Goal: Information Seeking & Learning: Learn about a topic

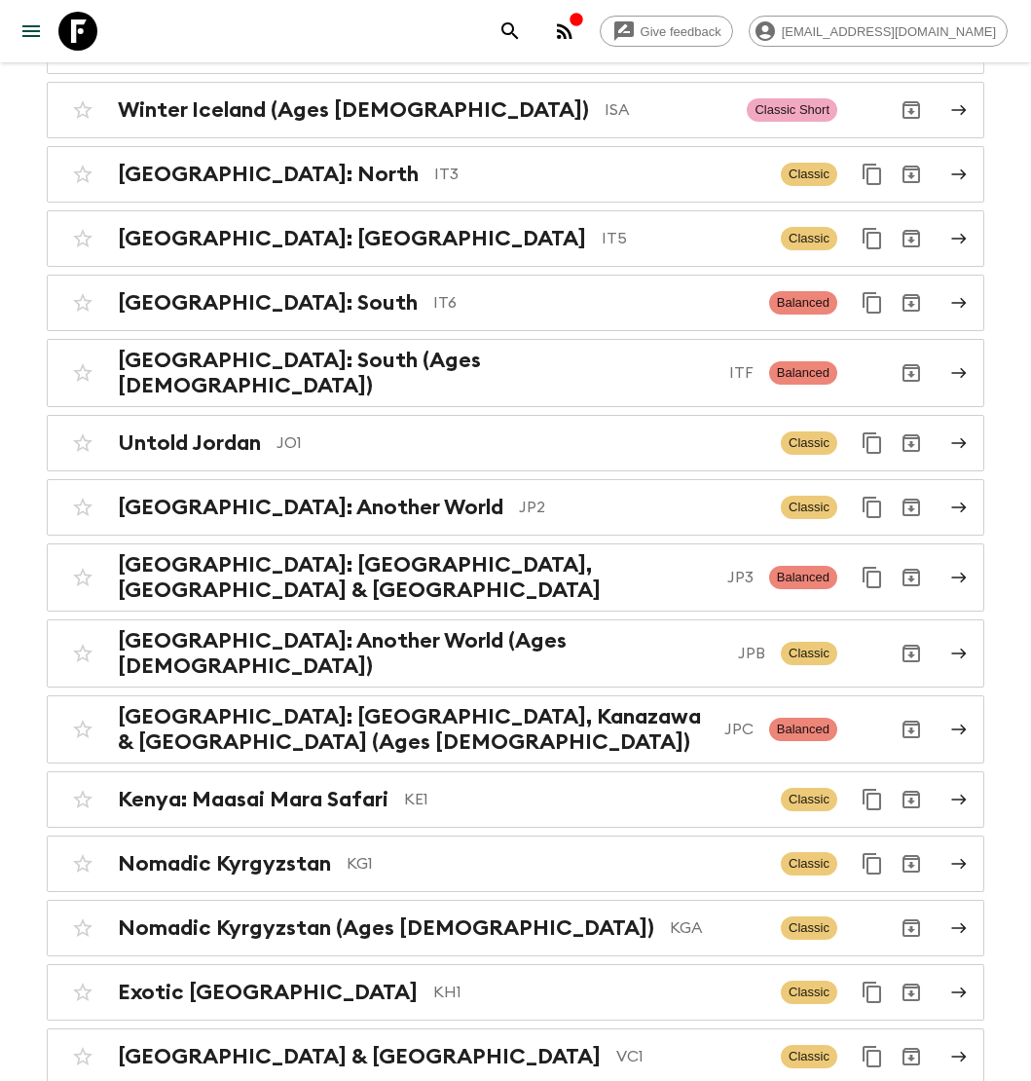
scroll to position [4664, 0]
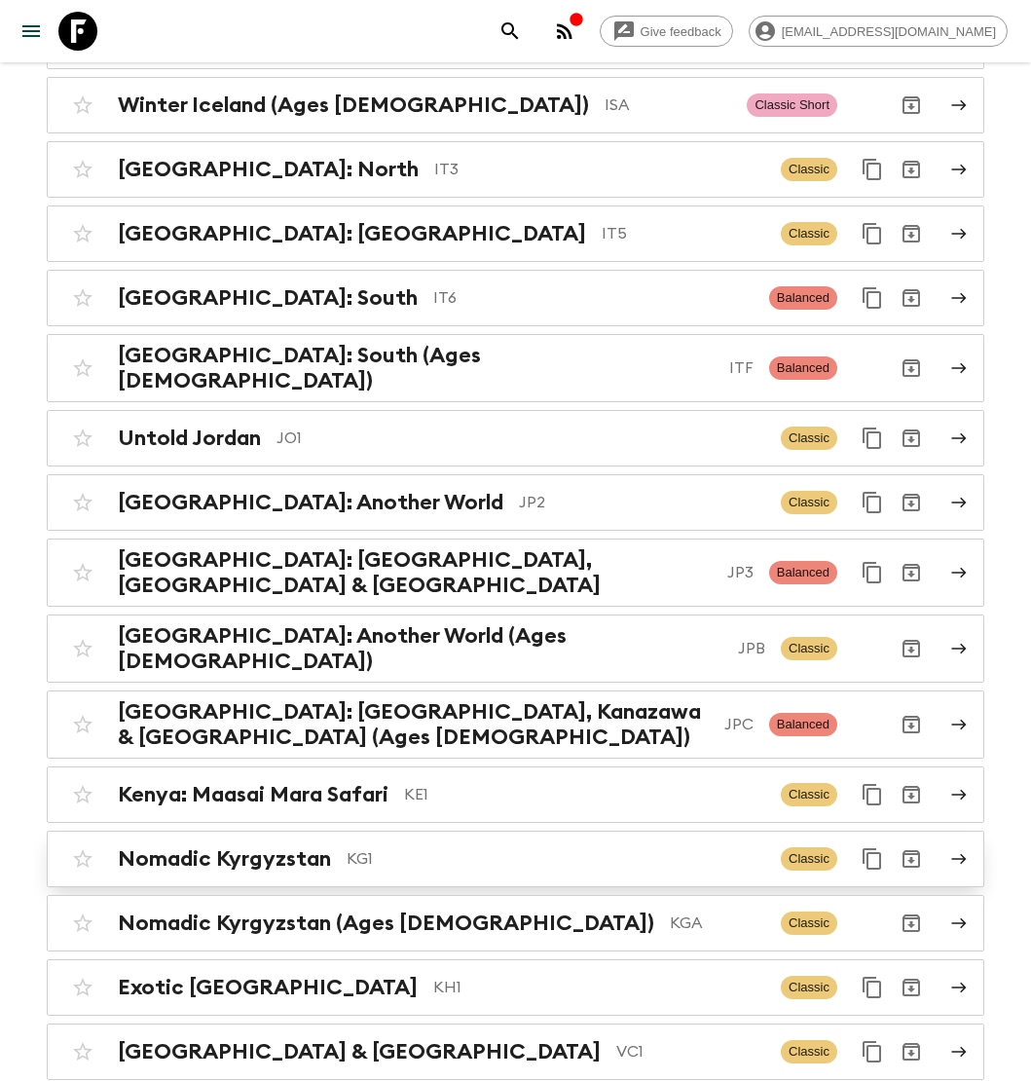
click at [349, 847] on p "KG1" at bounding box center [556, 858] width 419 height 23
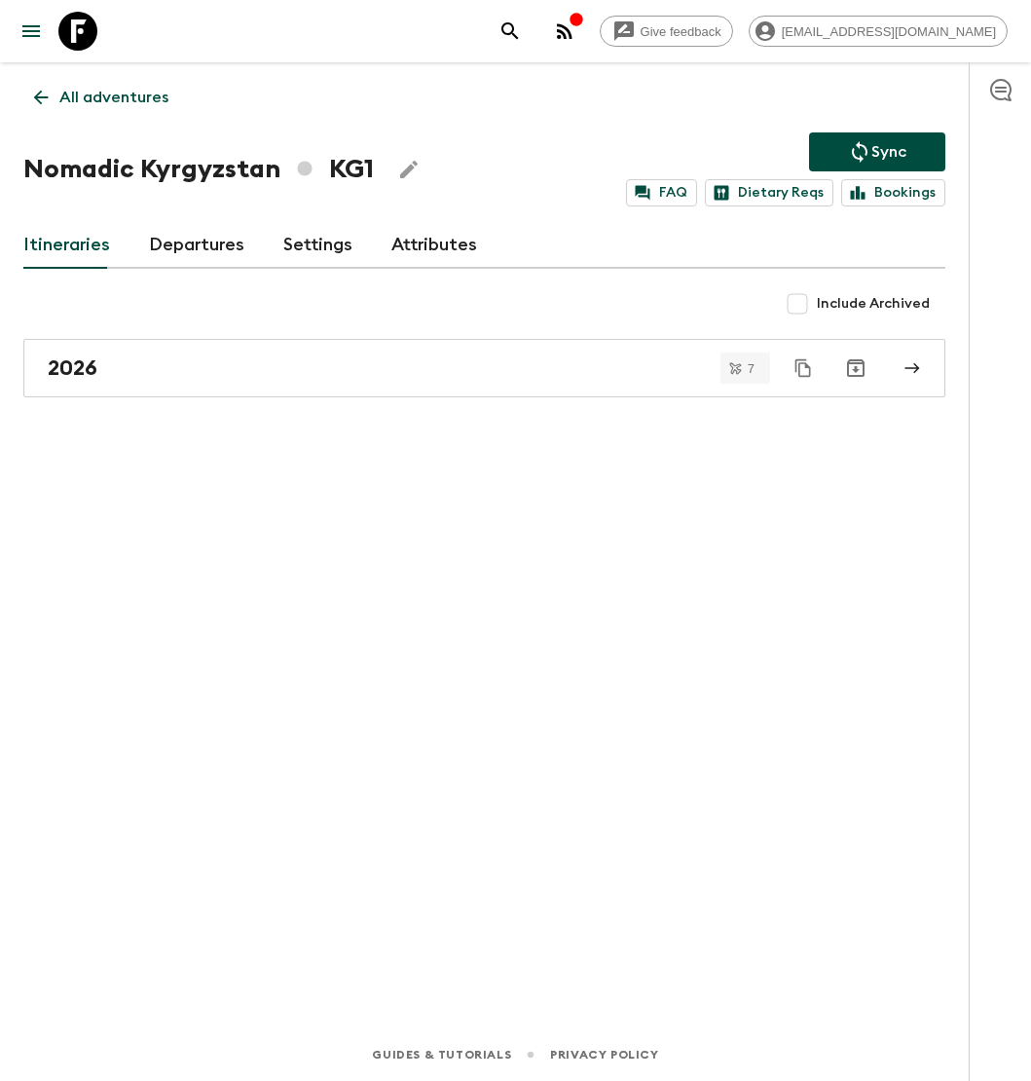
click at [225, 243] on link "Departures" at bounding box center [196, 245] width 95 height 47
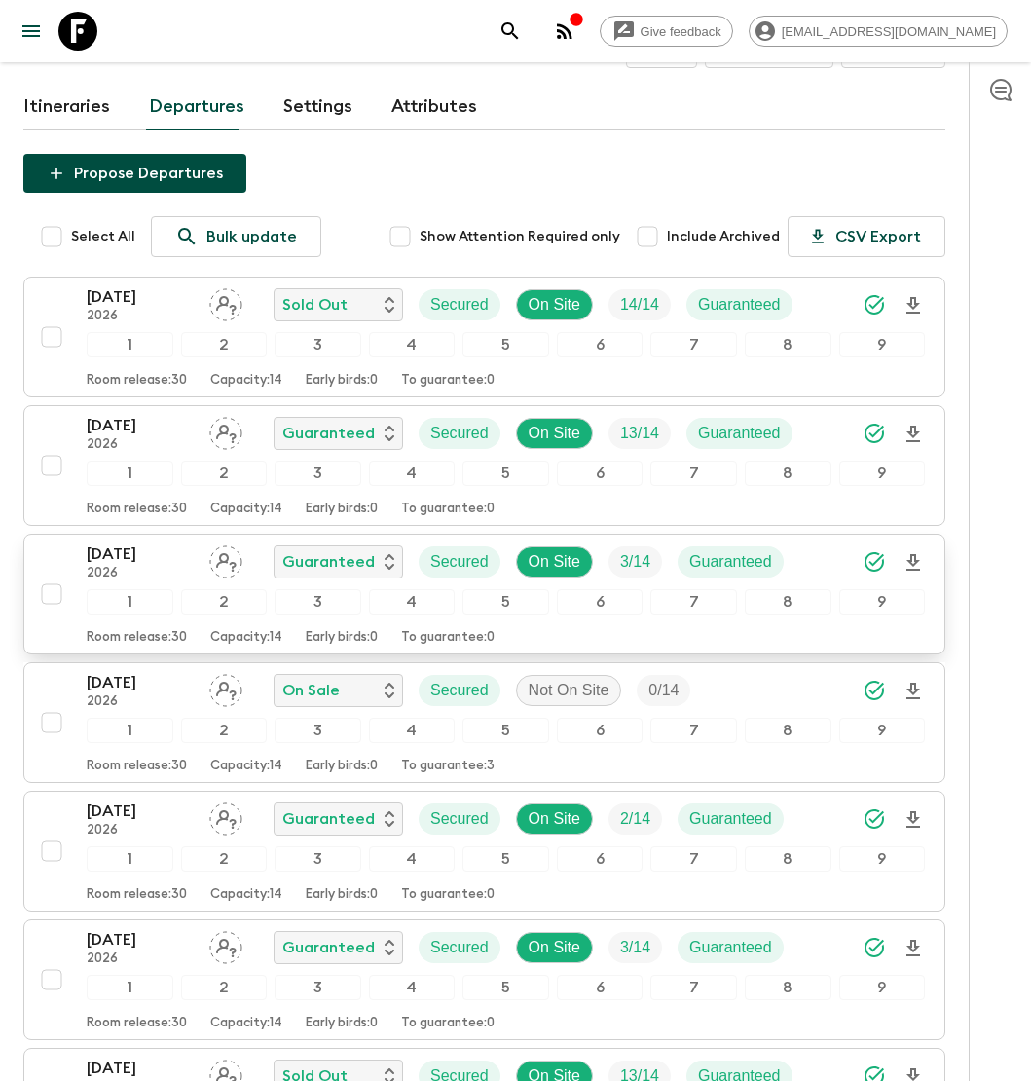
scroll to position [394, 0]
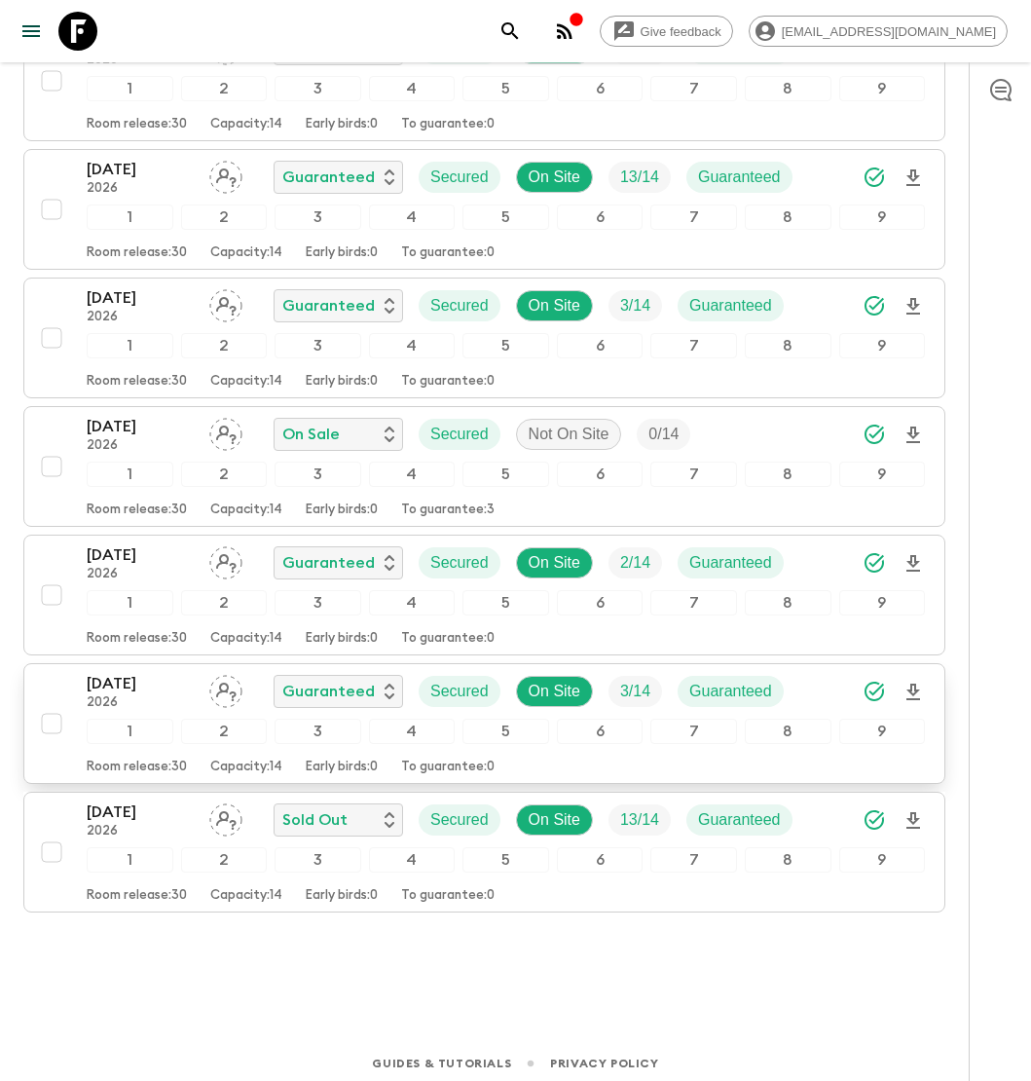
click at [158, 677] on p "[DATE]" at bounding box center [140, 683] width 107 height 23
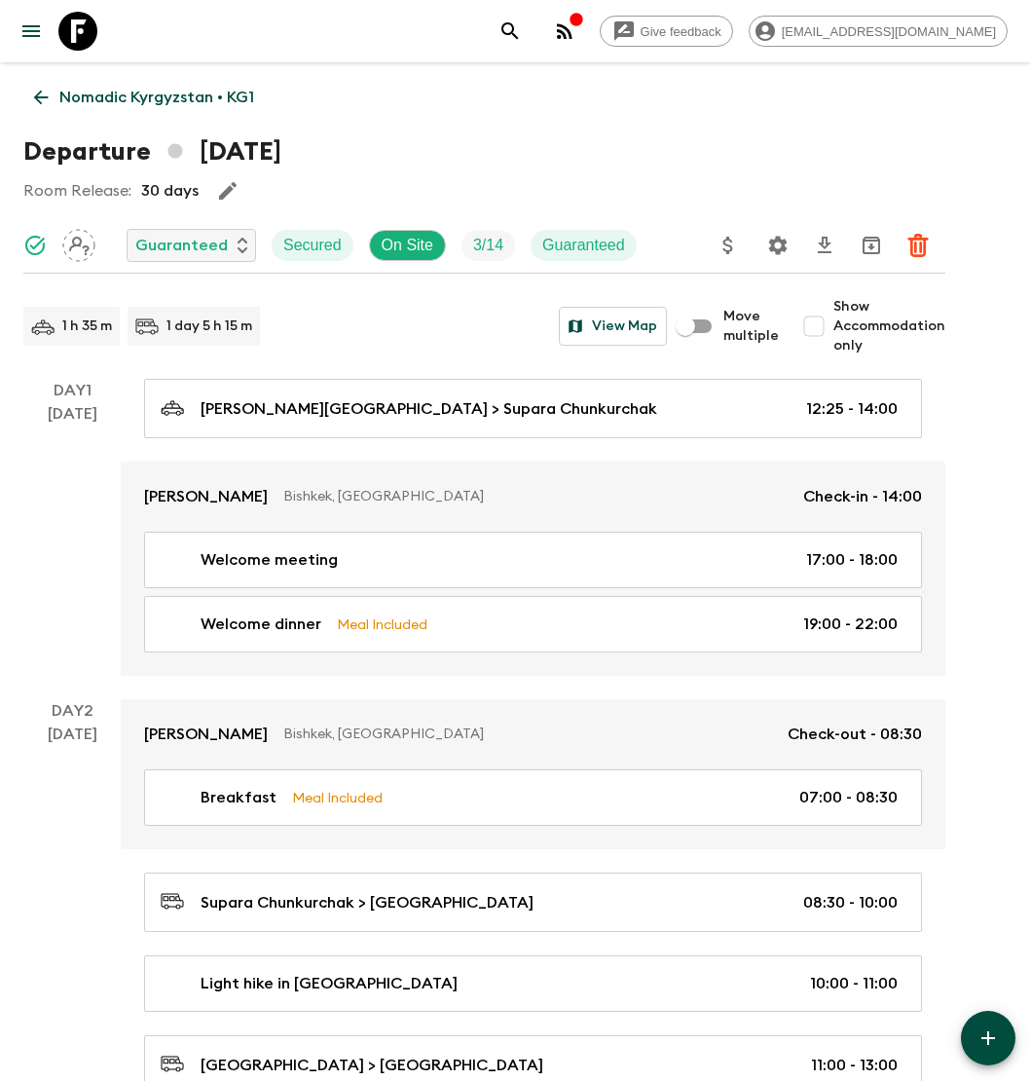
click at [162, 96] on p "Nomadic Kyrgyzstan • KG1" at bounding box center [156, 97] width 195 height 23
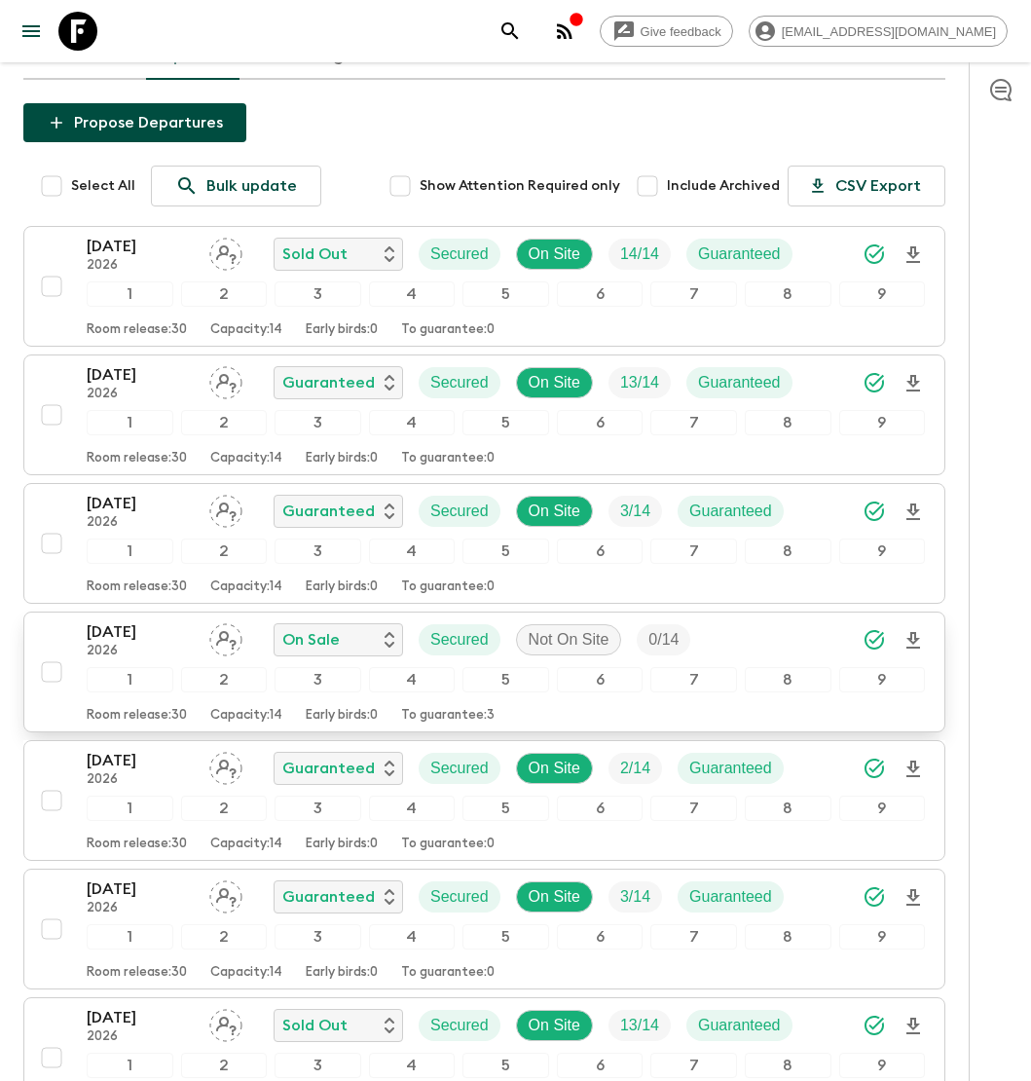
scroll to position [394, 0]
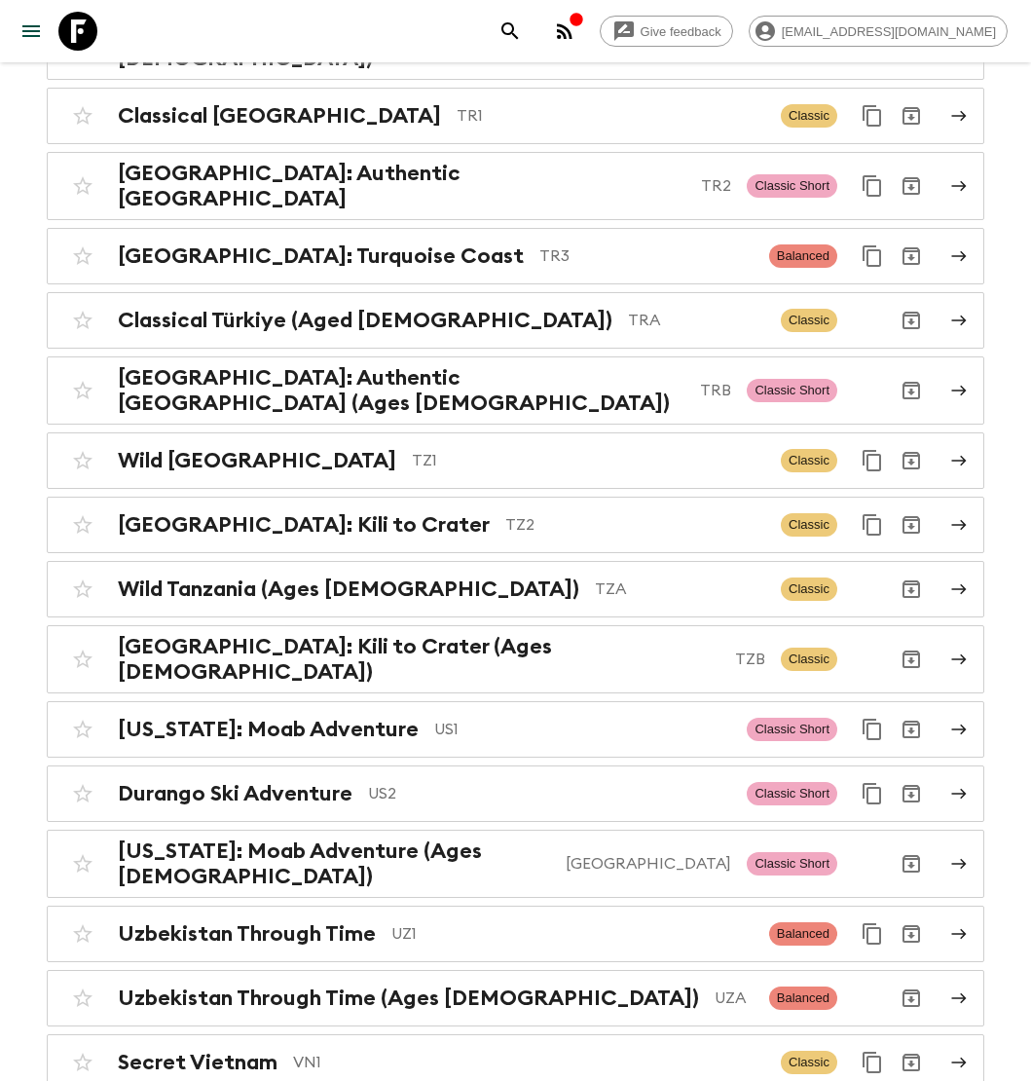
scroll to position [8462, 0]
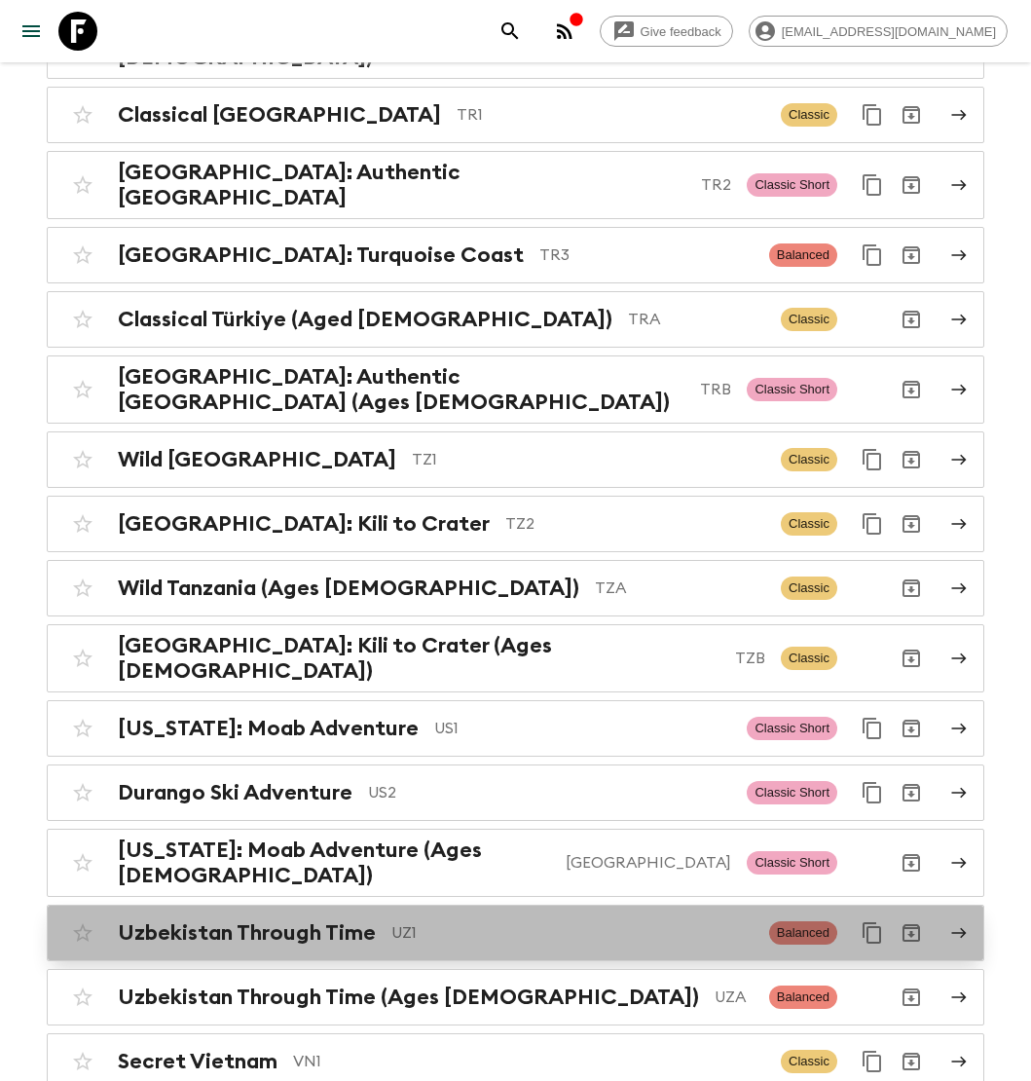
click at [312, 913] on div "Uzbekistan Through Time UZ1 Balanced" at bounding box center [477, 932] width 828 height 39
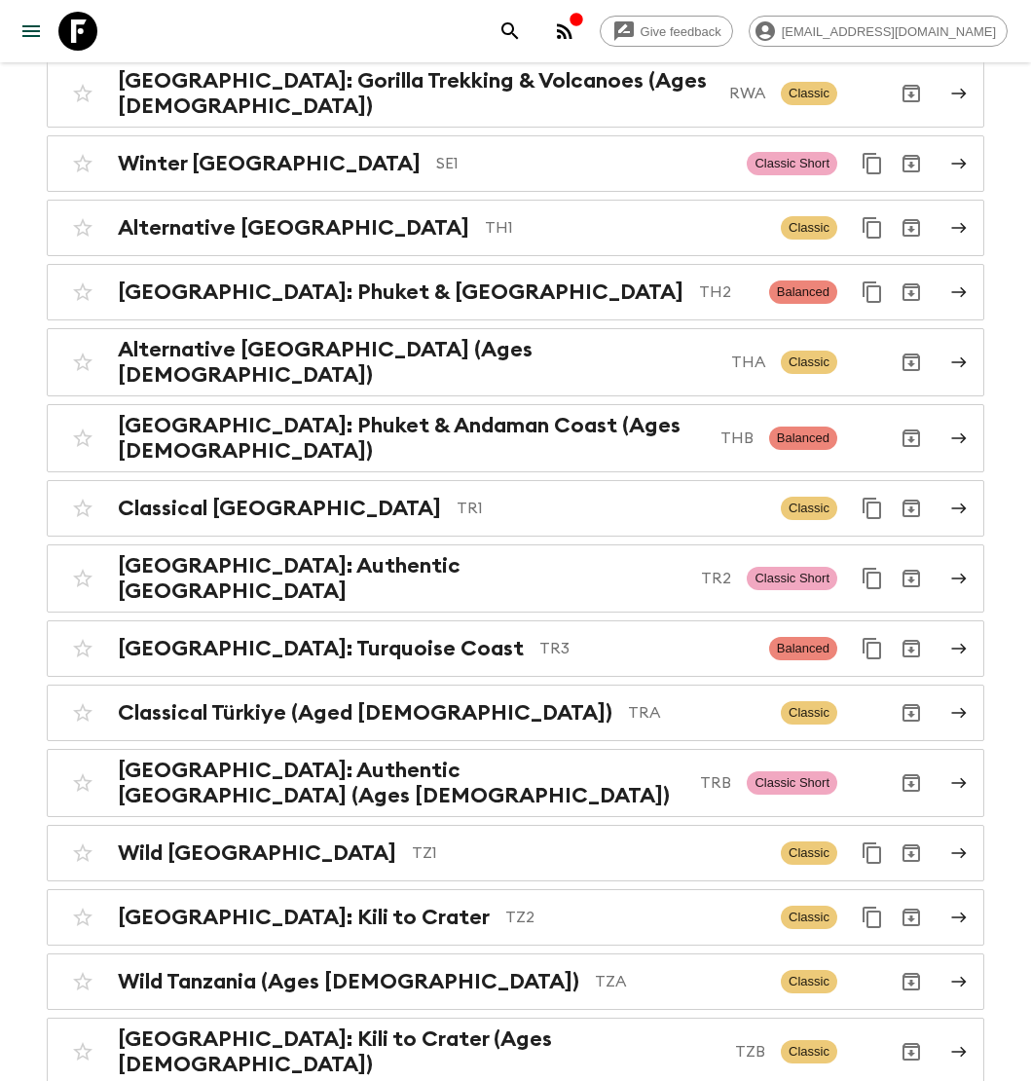
scroll to position [8462, 0]
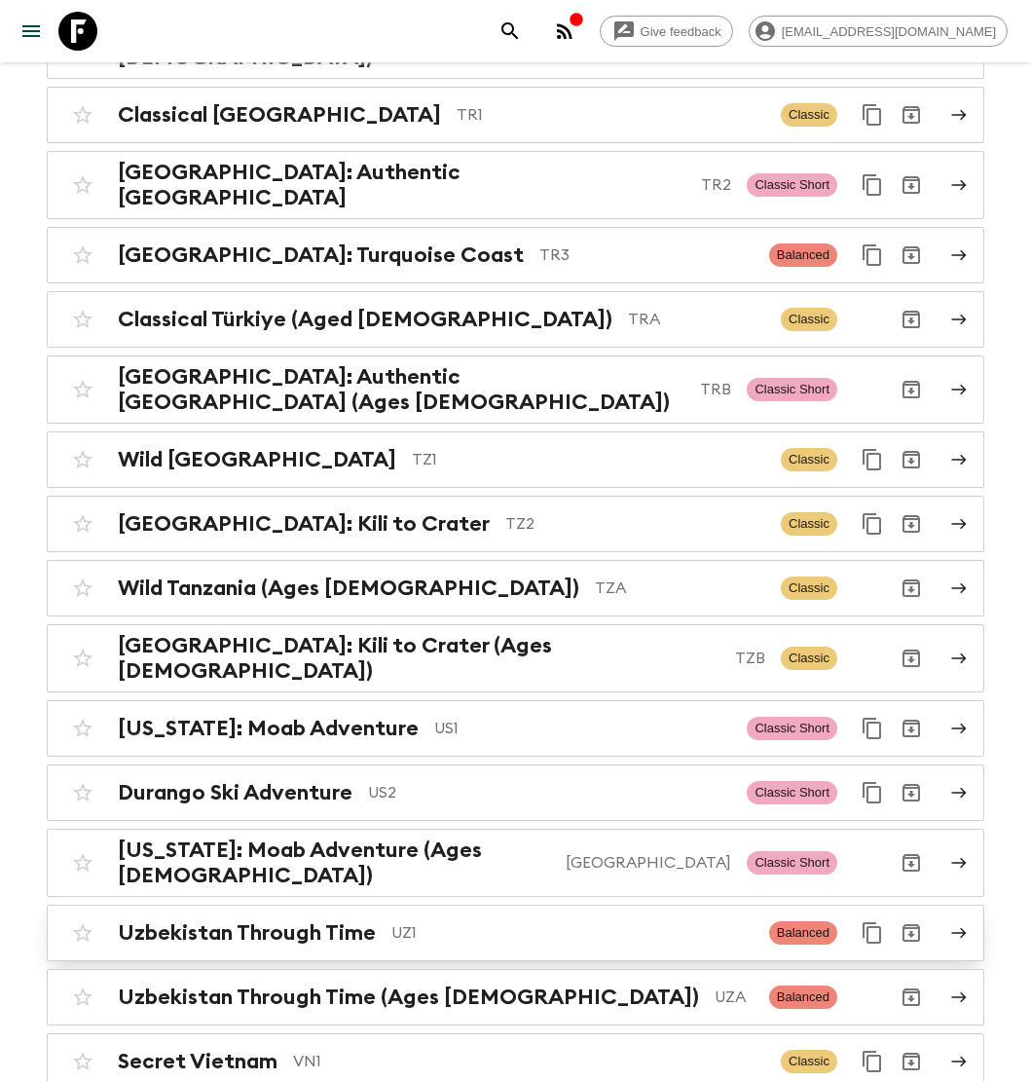
click at [458, 921] on p "UZ1" at bounding box center [572, 932] width 362 height 23
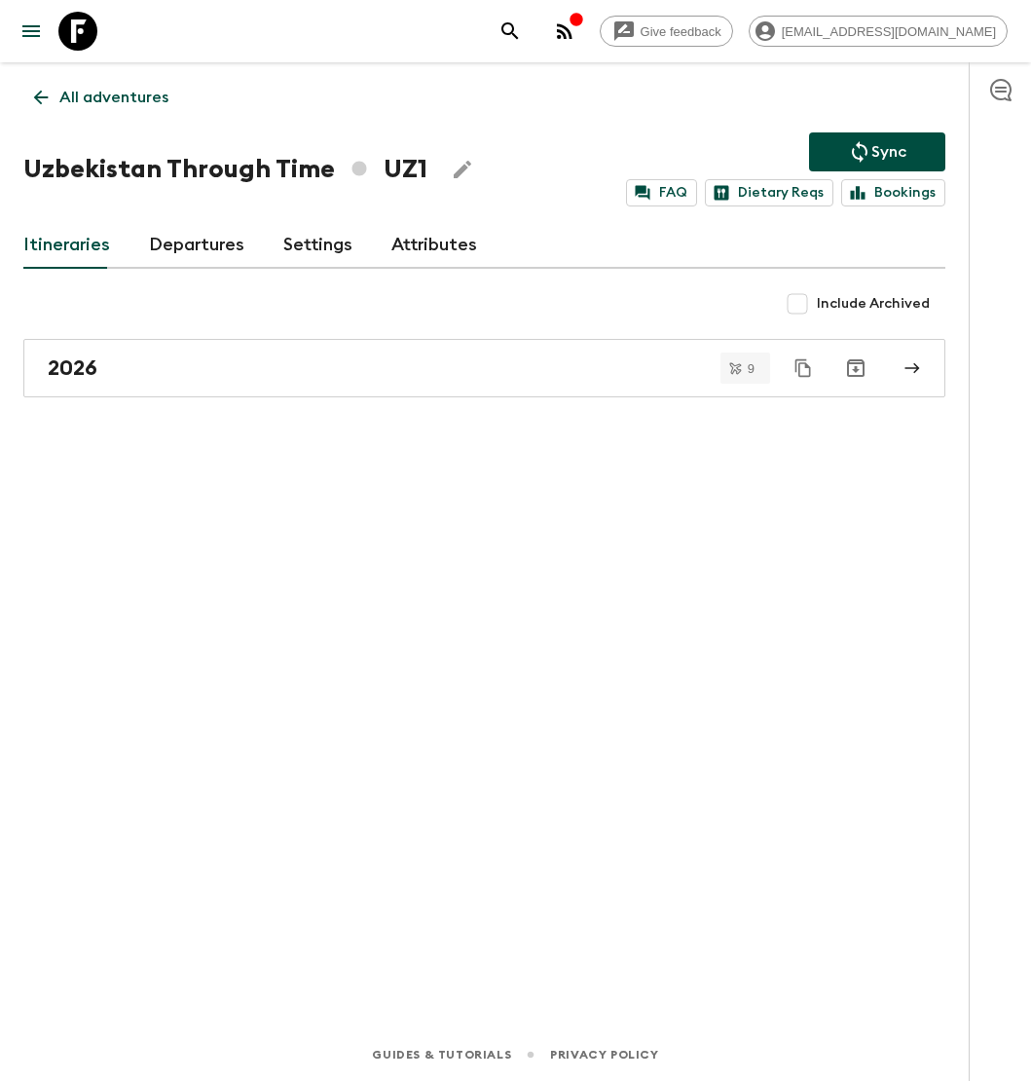
click at [171, 253] on link "Departures" at bounding box center [196, 245] width 95 height 47
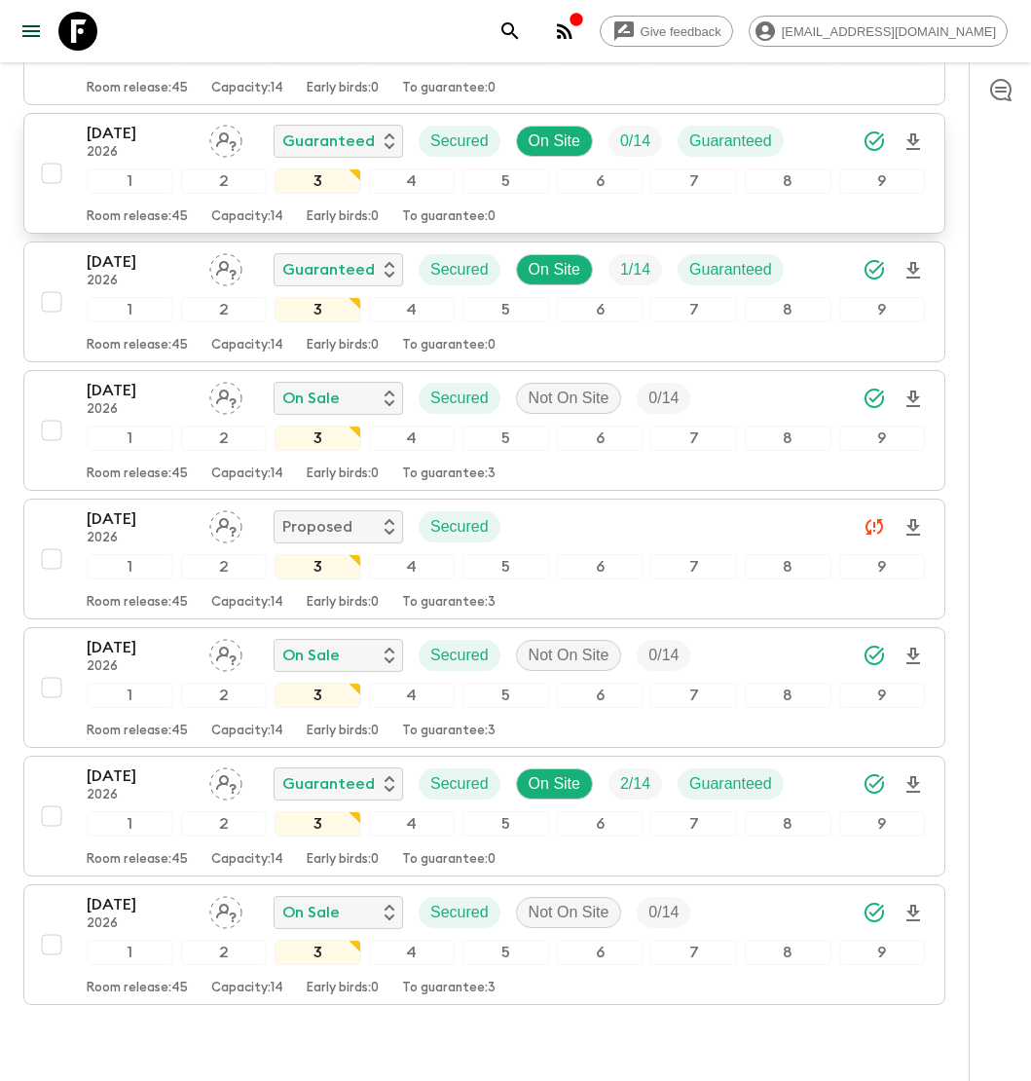
scroll to position [549, 0]
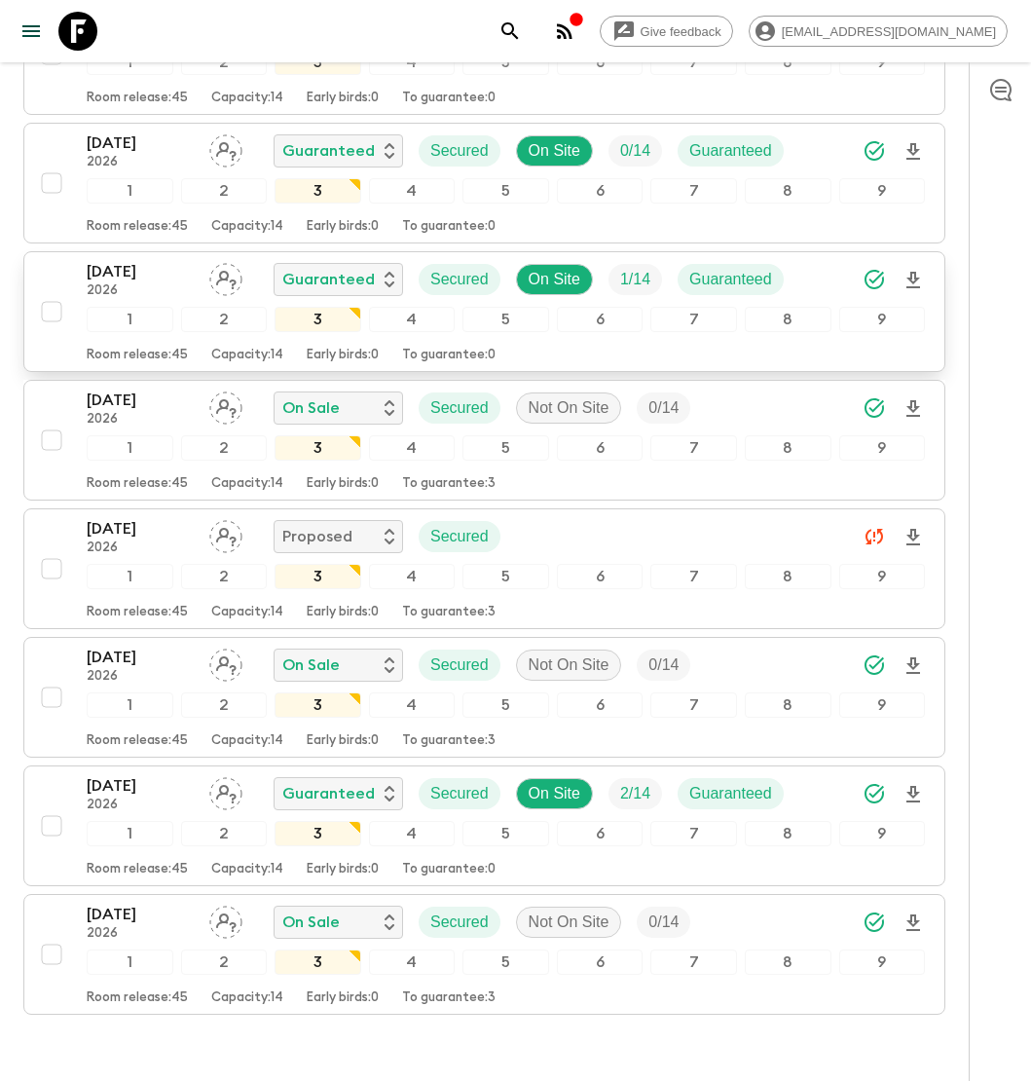
click at [171, 267] on p "[DATE]" at bounding box center [140, 271] width 107 height 23
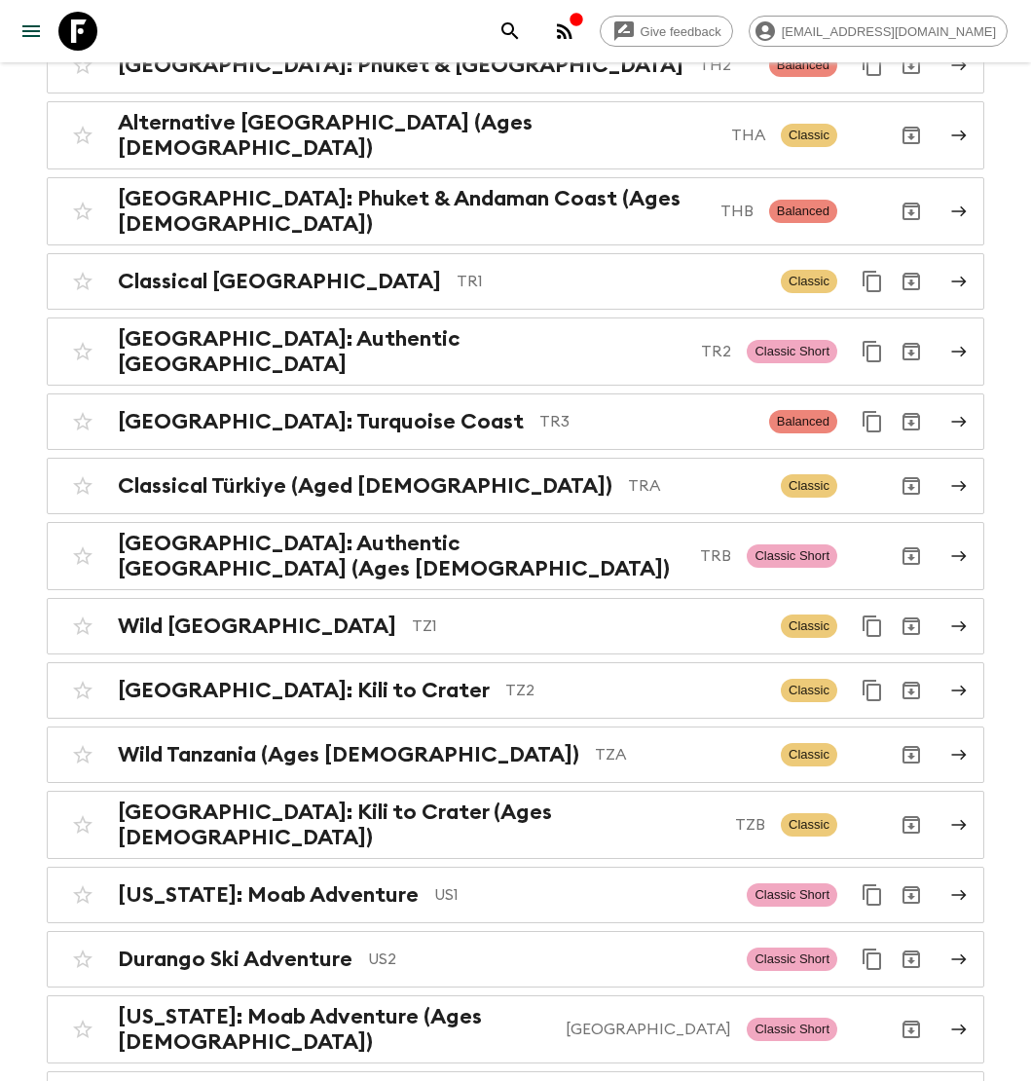
scroll to position [8154, 0]
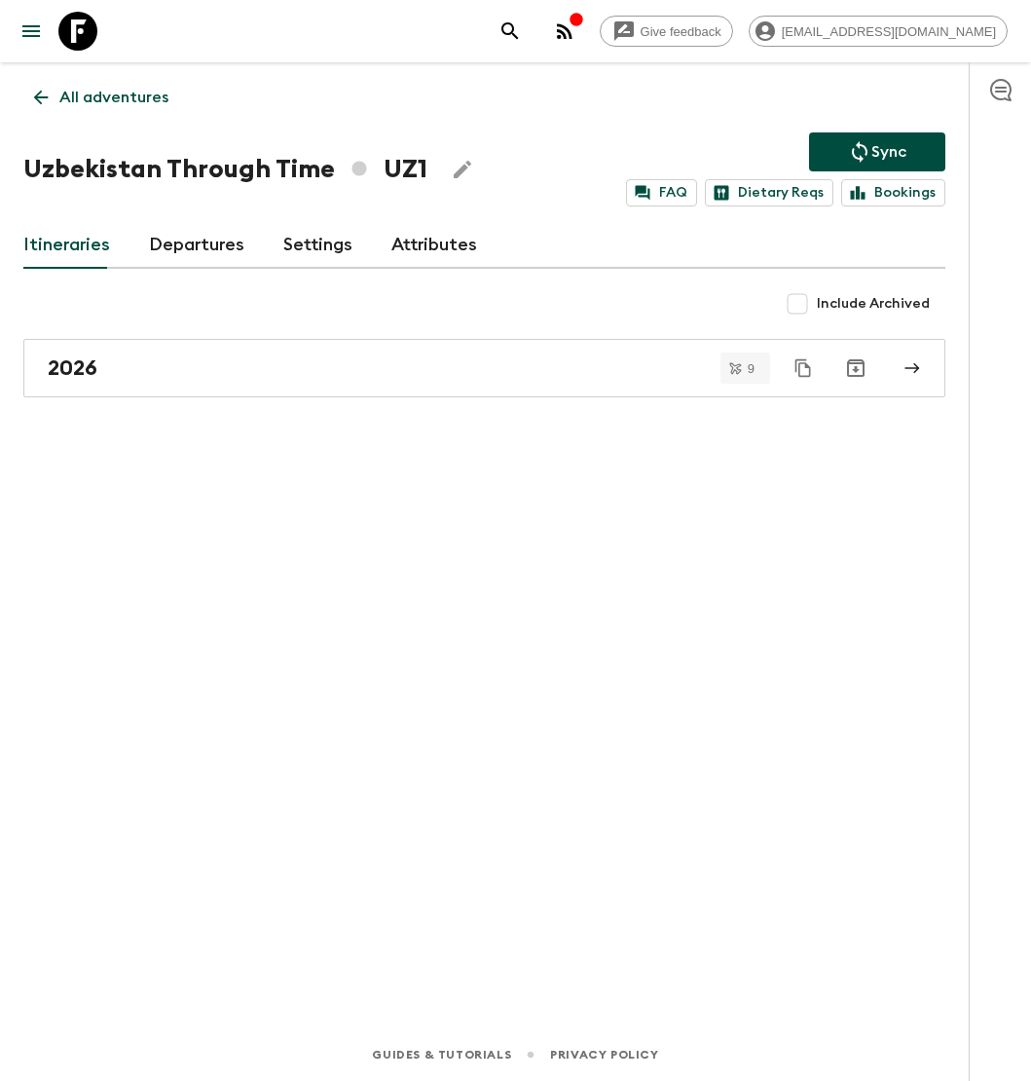
click at [178, 256] on link "Departures" at bounding box center [196, 245] width 95 height 47
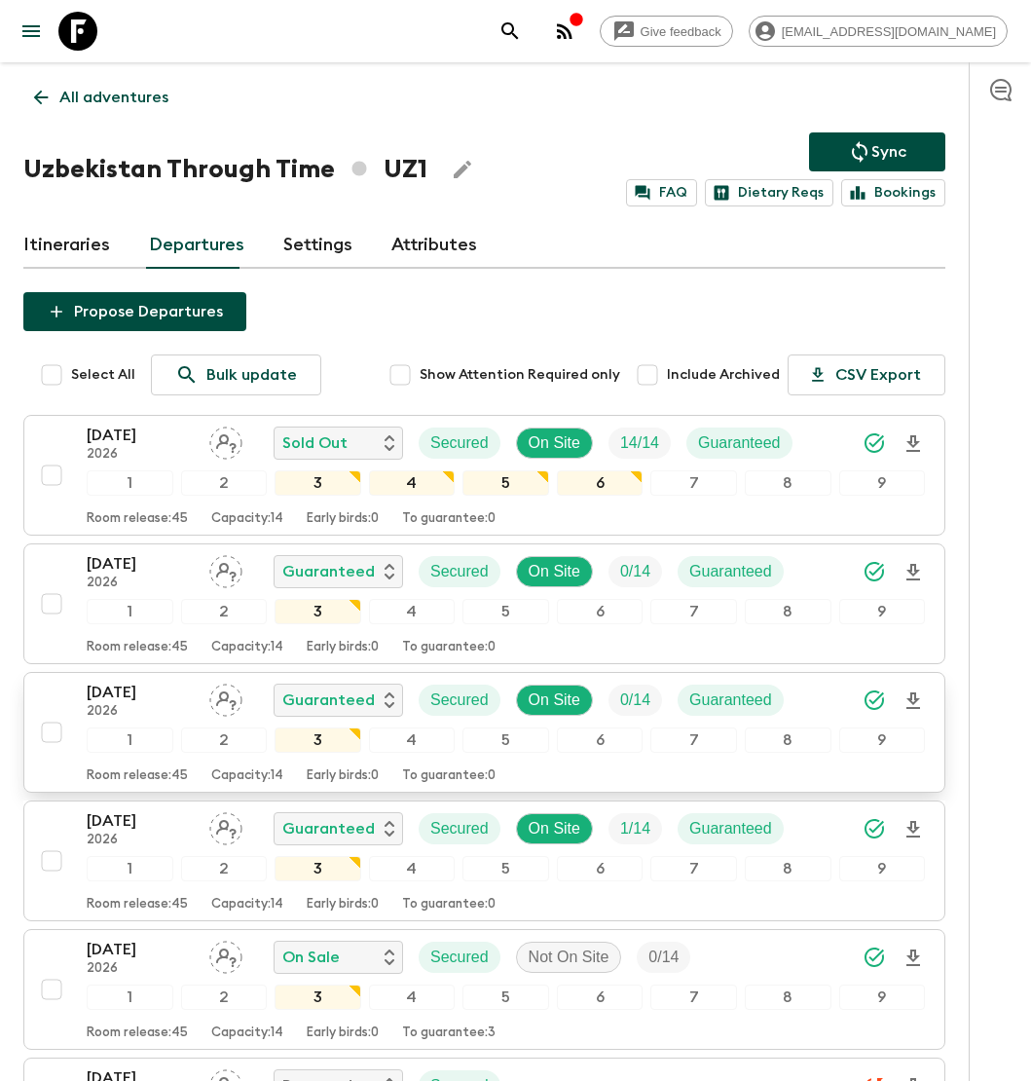
click at [191, 684] on p "12 Jun 2026" at bounding box center [140, 691] width 107 height 23
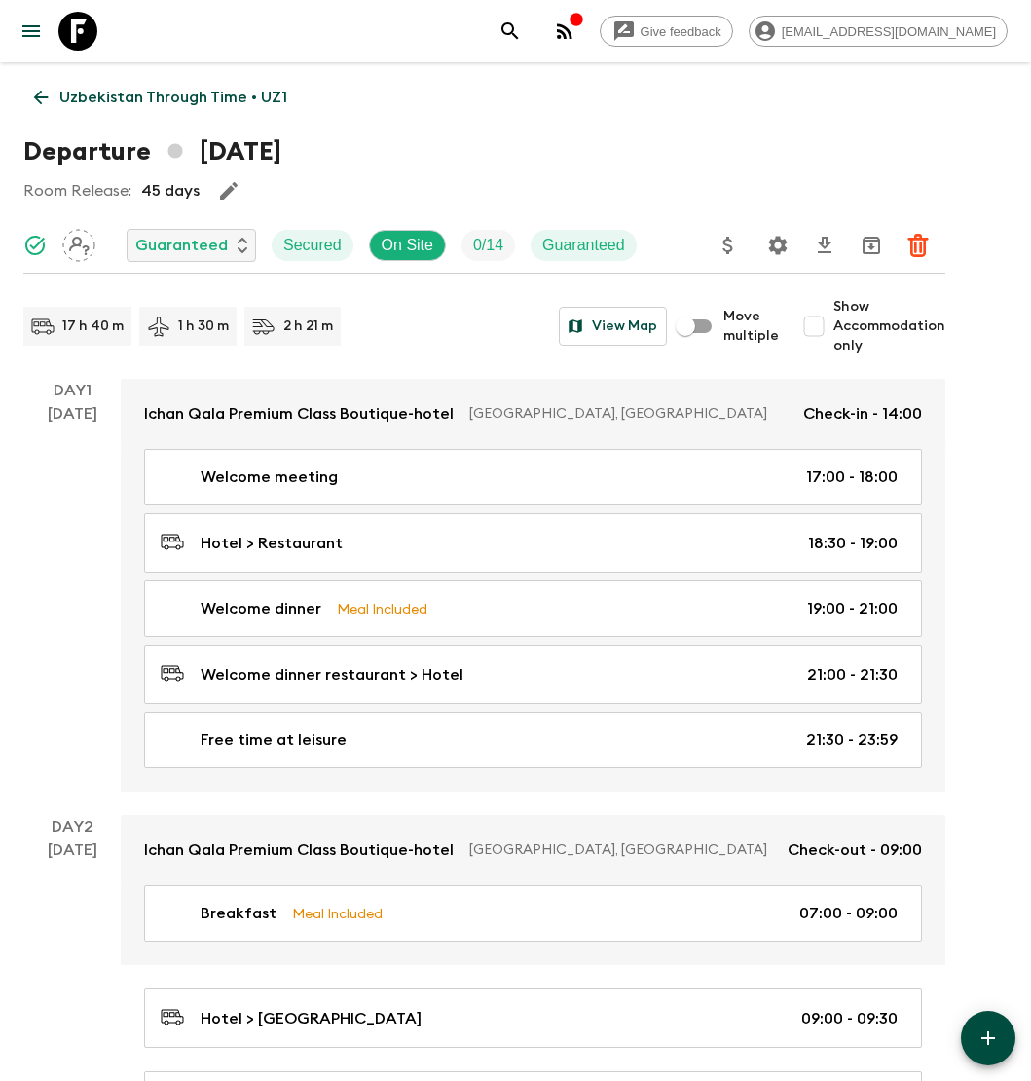
click at [211, 85] on link "Uzbekistan Through Time • UZ1" at bounding box center [160, 97] width 275 height 39
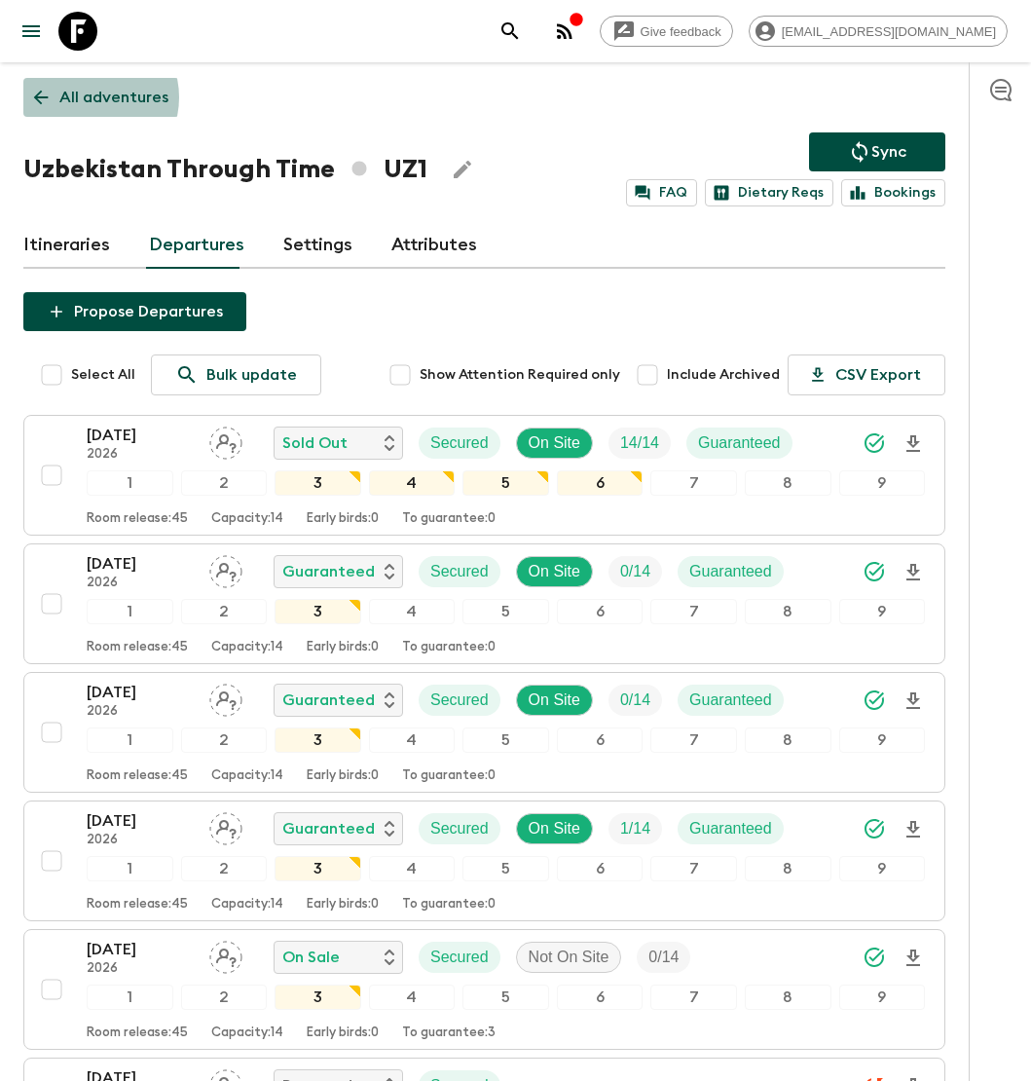
click at [87, 98] on p "All adventures" at bounding box center [113, 97] width 109 height 23
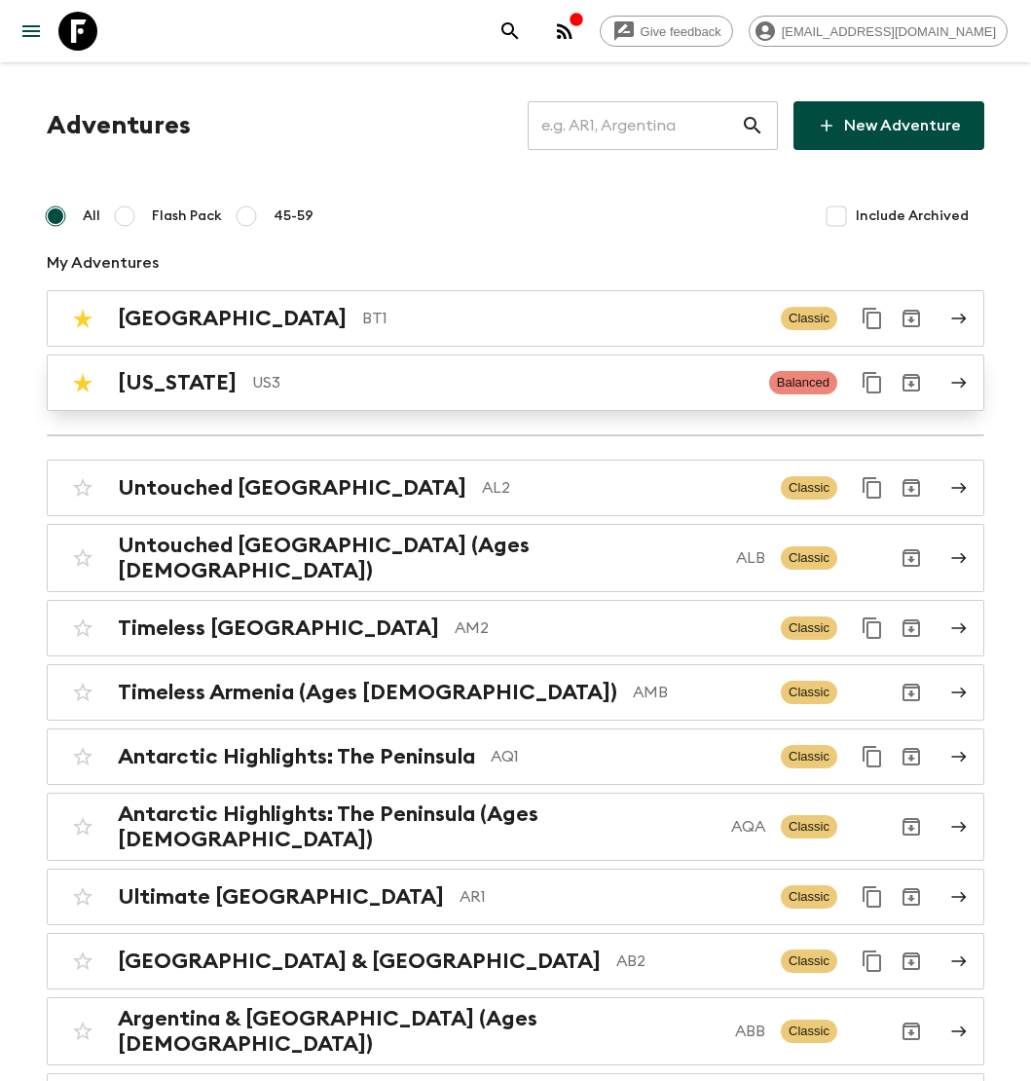
click at [298, 379] on p "US3" at bounding box center [502, 382] width 501 height 23
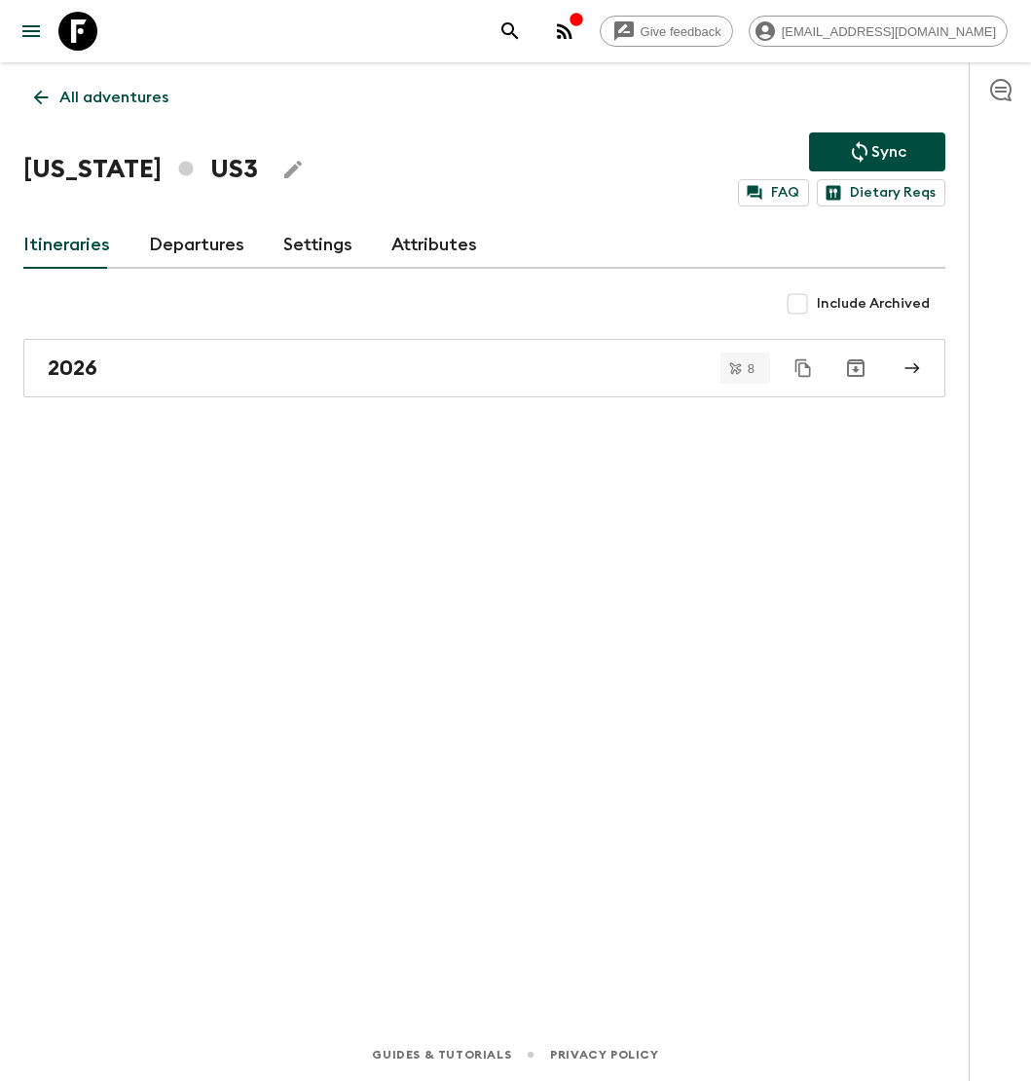
click at [212, 241] on link "Departures" at bounding box center [196, 245] width 95 height 47
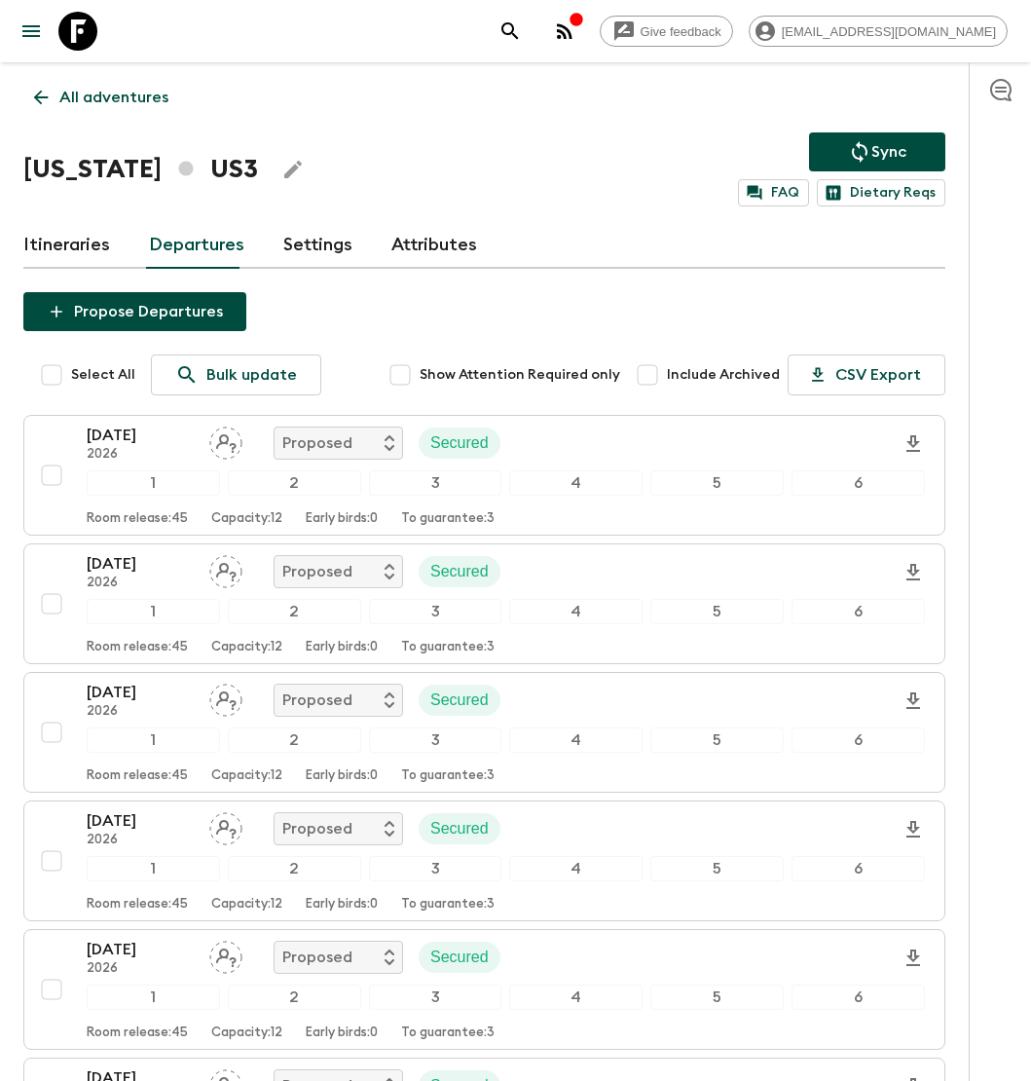
click at [55, 245] on link "Itineraries" at bounding box center [66, 245] width 87 height 47
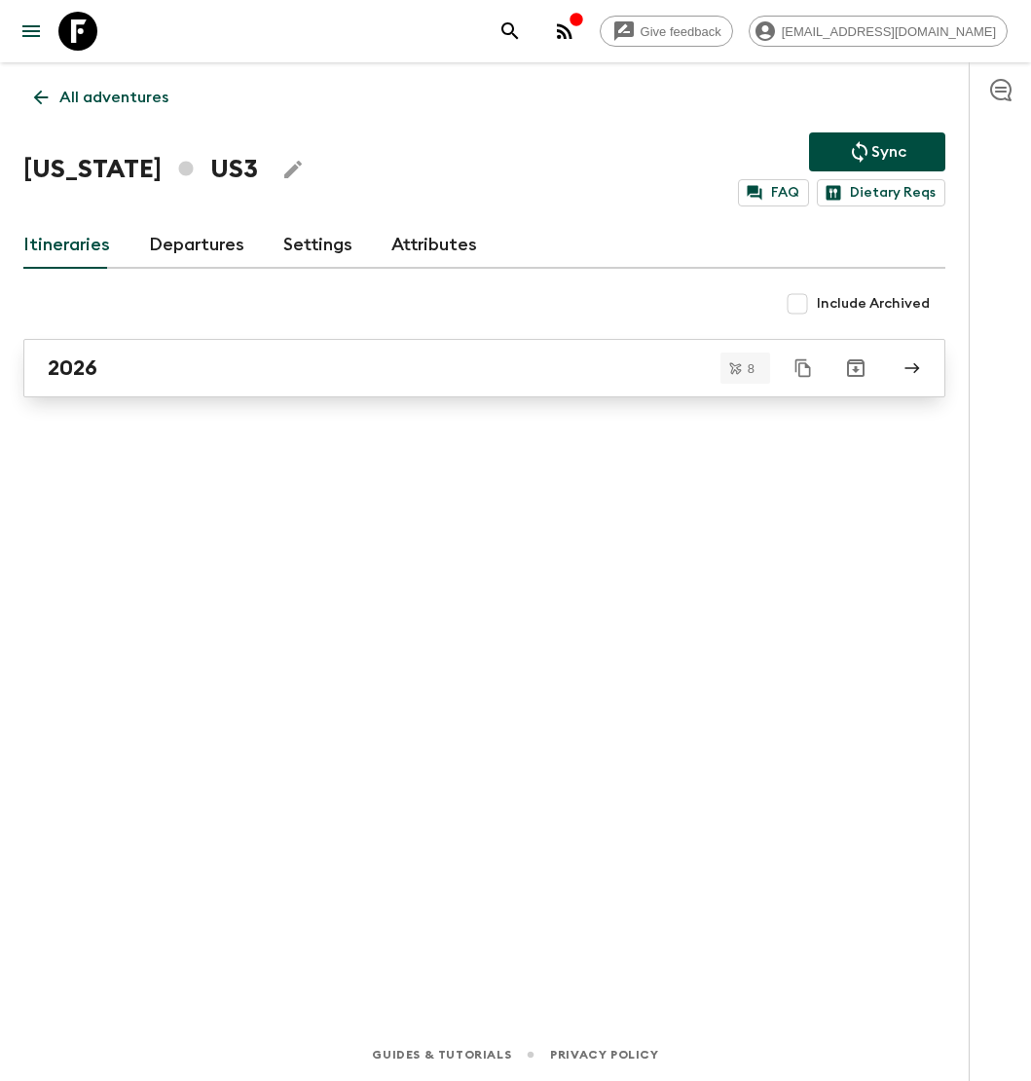
click at [246, 371] on div "2026" at bounding box center [466, 367] width 836 height 25
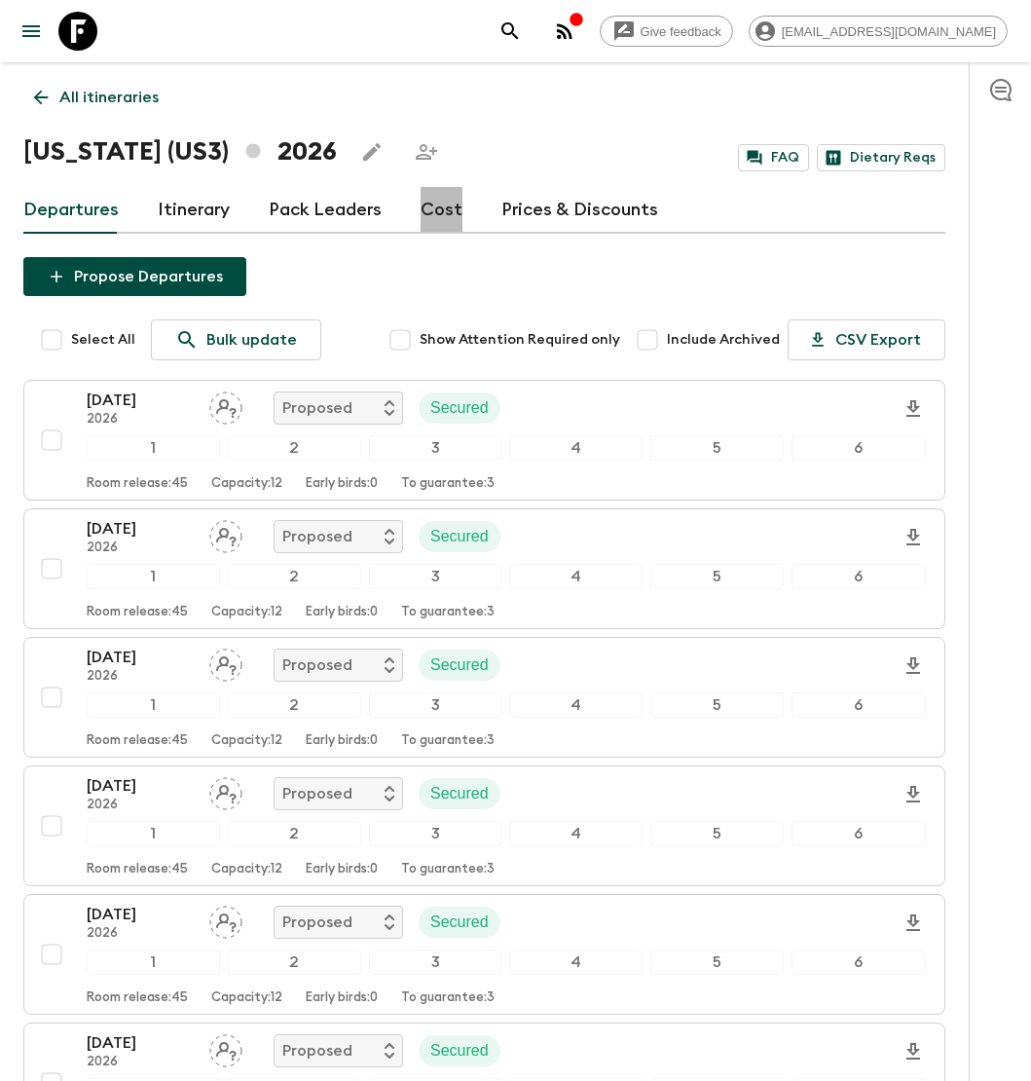
click at [427, 212] on link "Cost" at bounding box center [442, 210] width 42 height 47
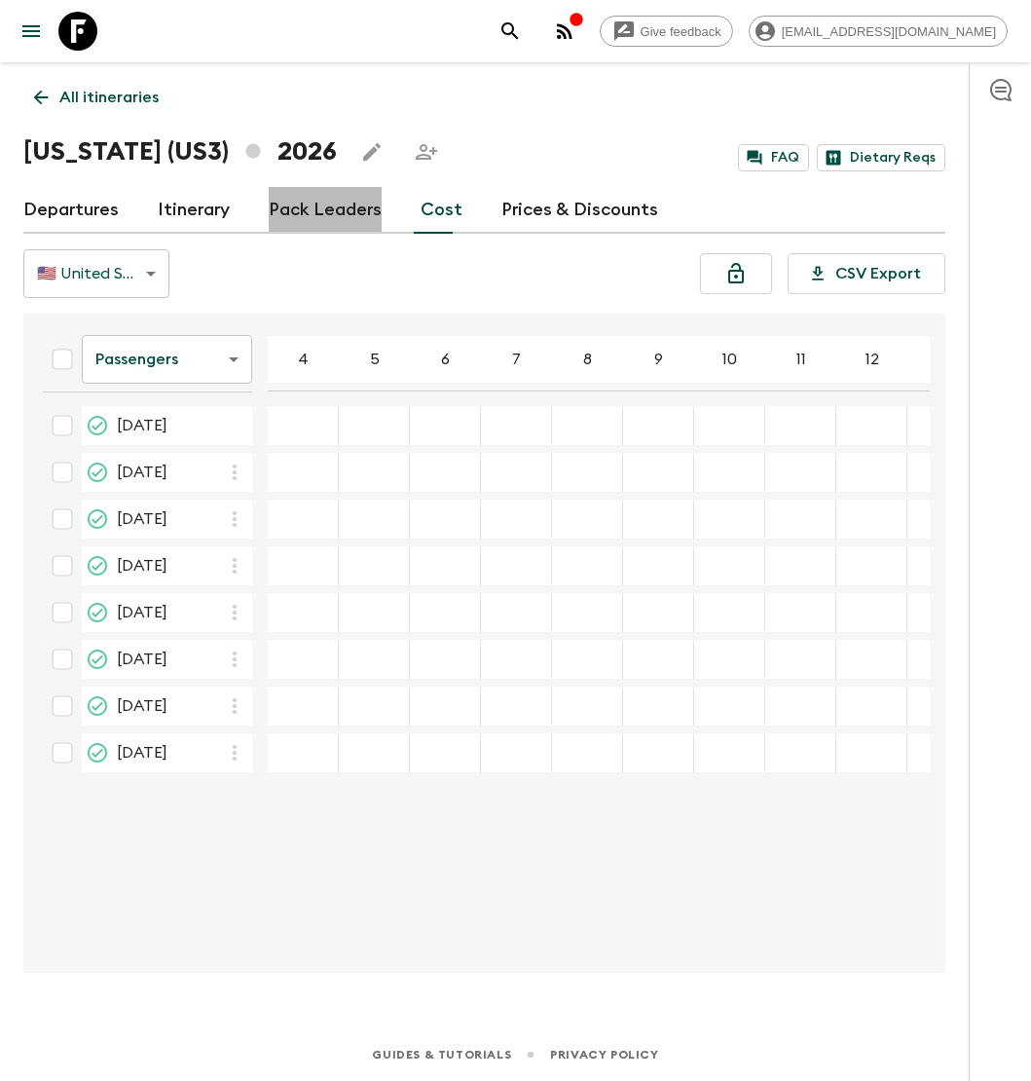
click at [329, 211] on link "Pack Leaders" at bounding box center [325, 210] width 113 height 47
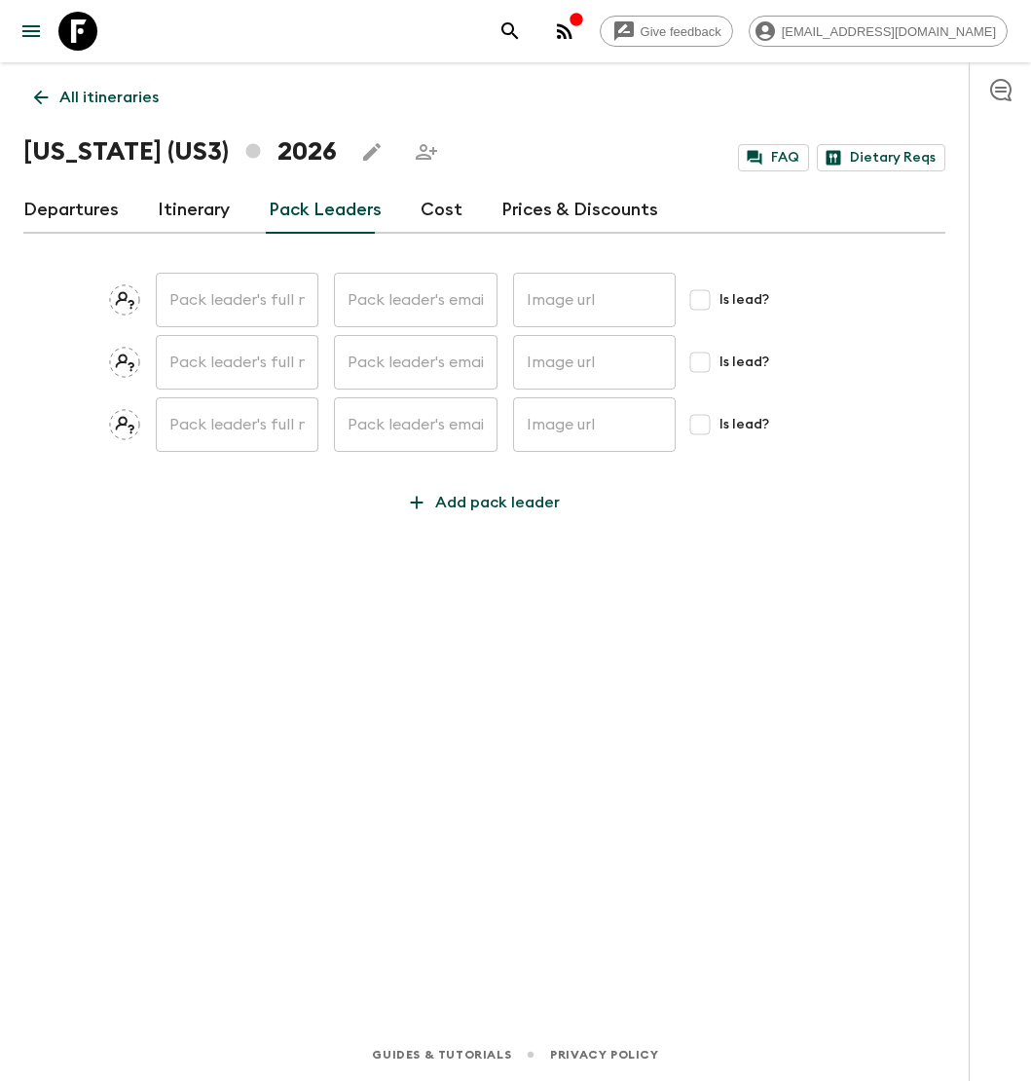
click at [200, 207] on link "Itinerary" at bounding box center [194, 210] width 72 height 47
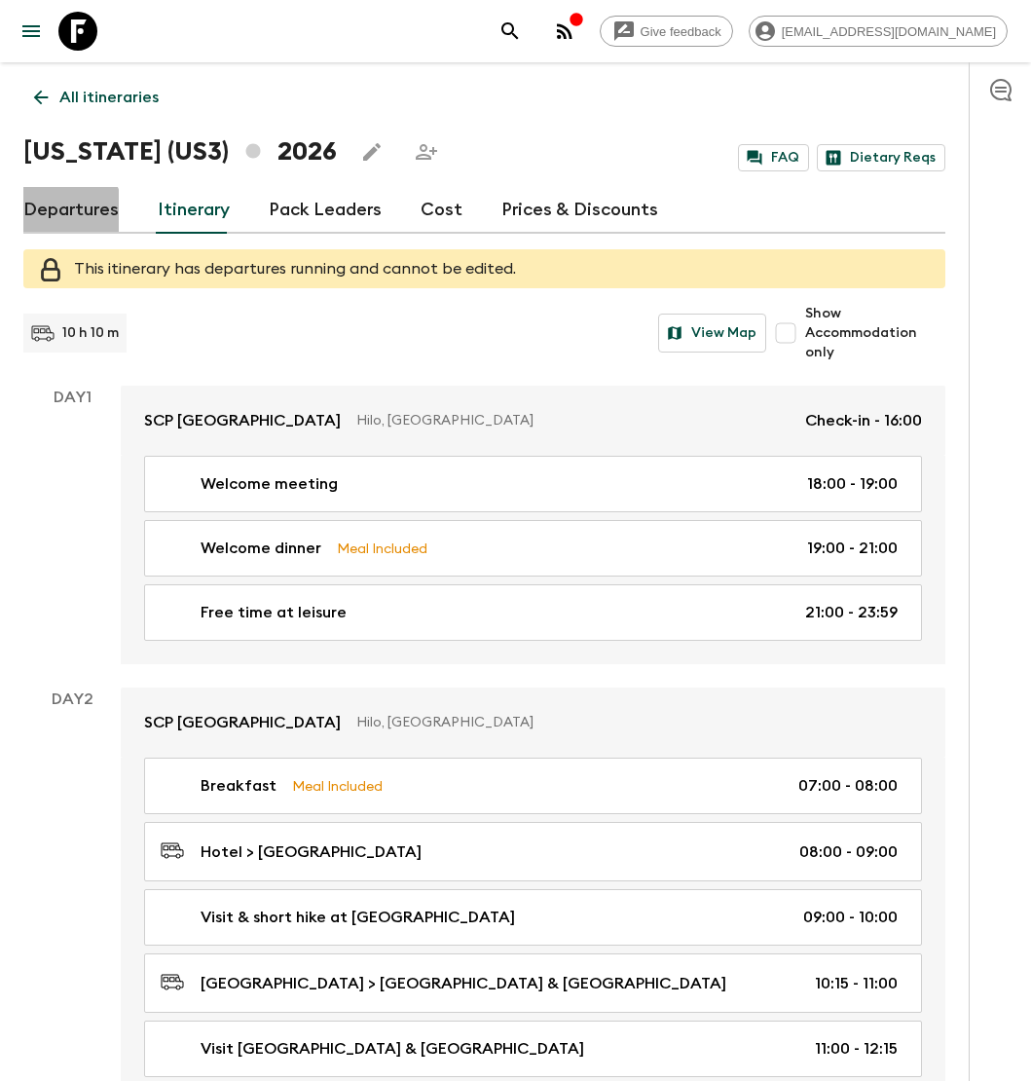
click at [51, 218] on link "Departures" at bounding box center [70, 210] width 95 height 47
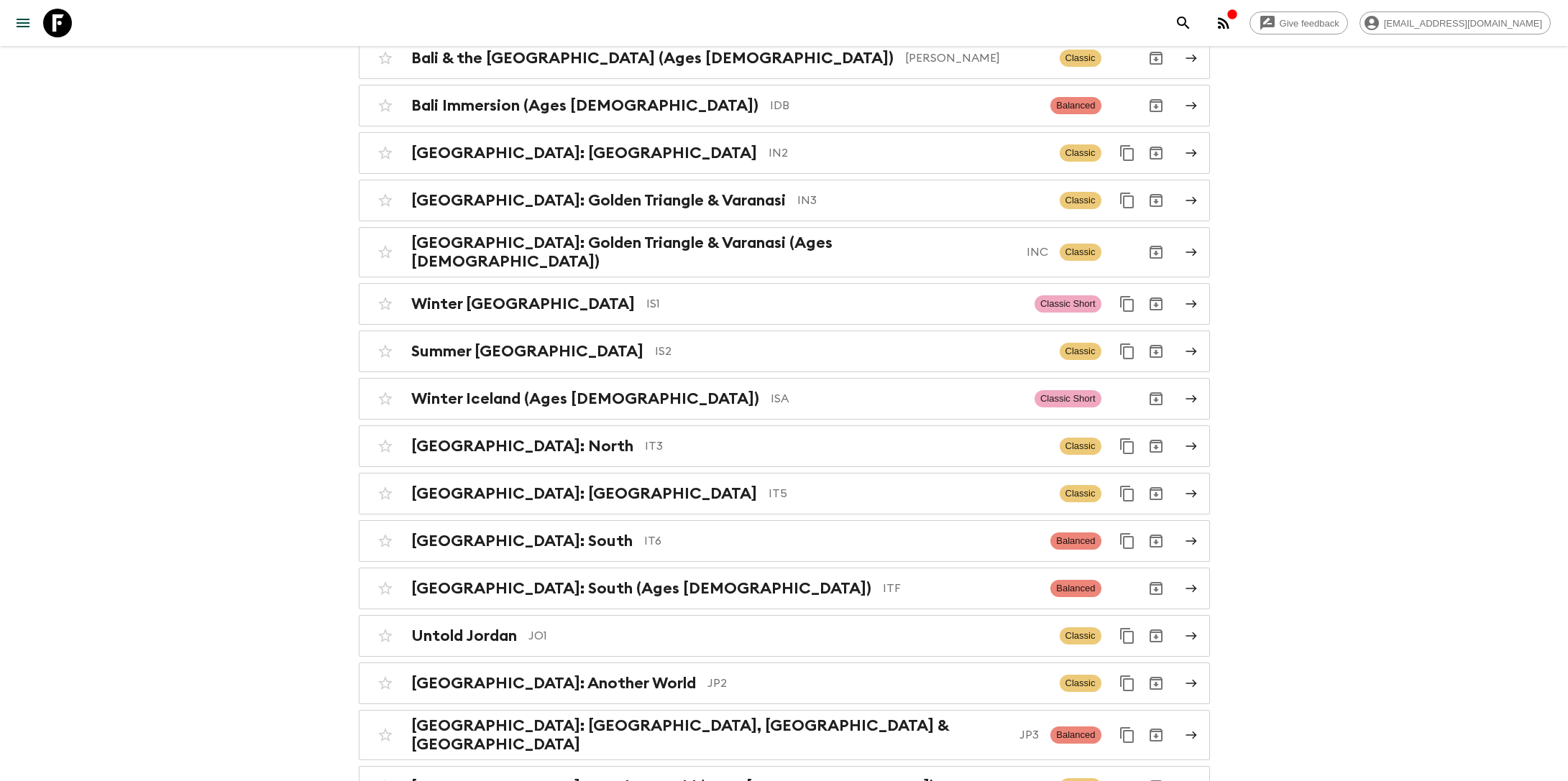
scroll to position [3600, 0]
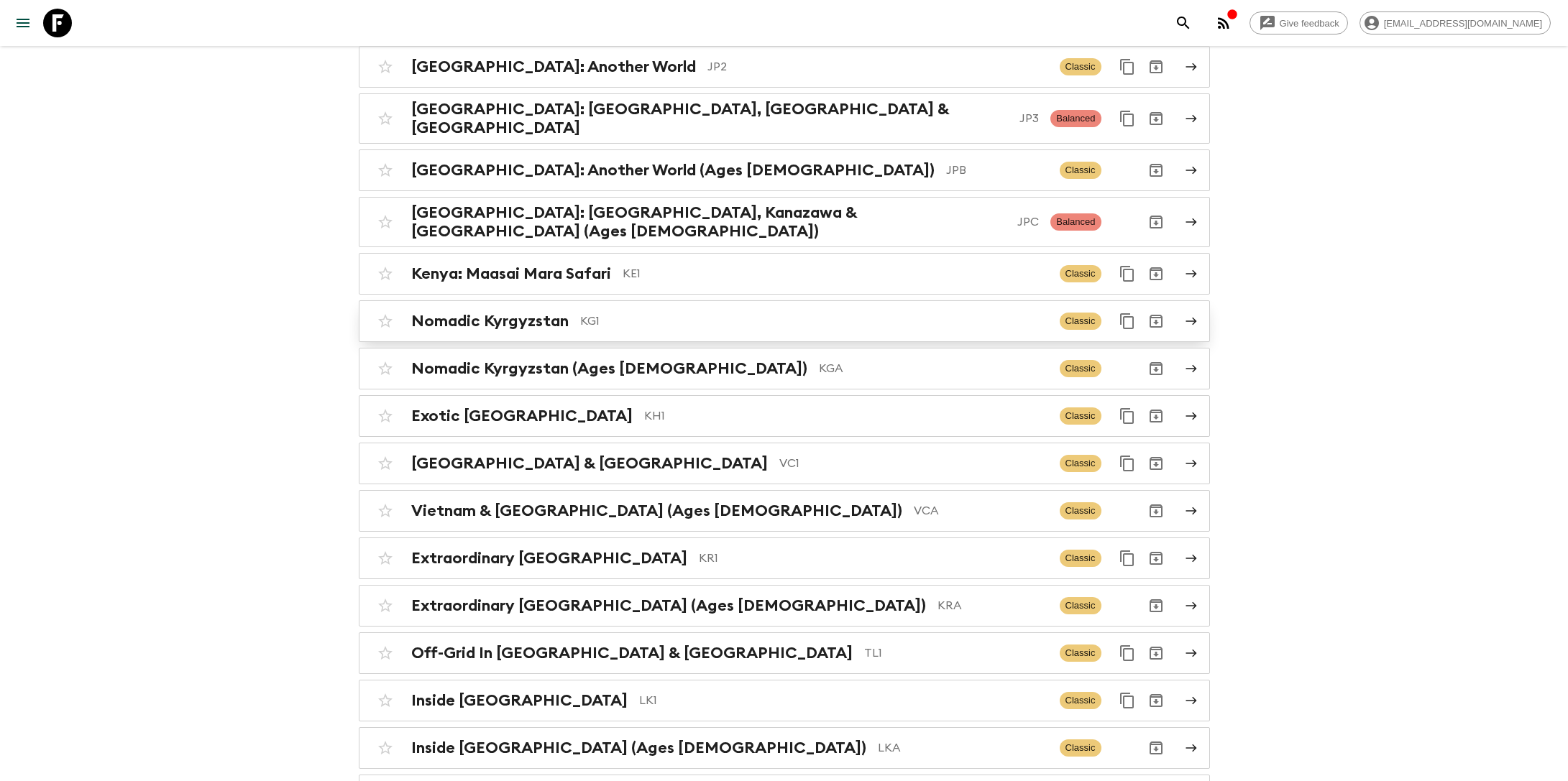
click at [589, 312] on p "KG1" at bounding box center [815, 320] width 468 height 17
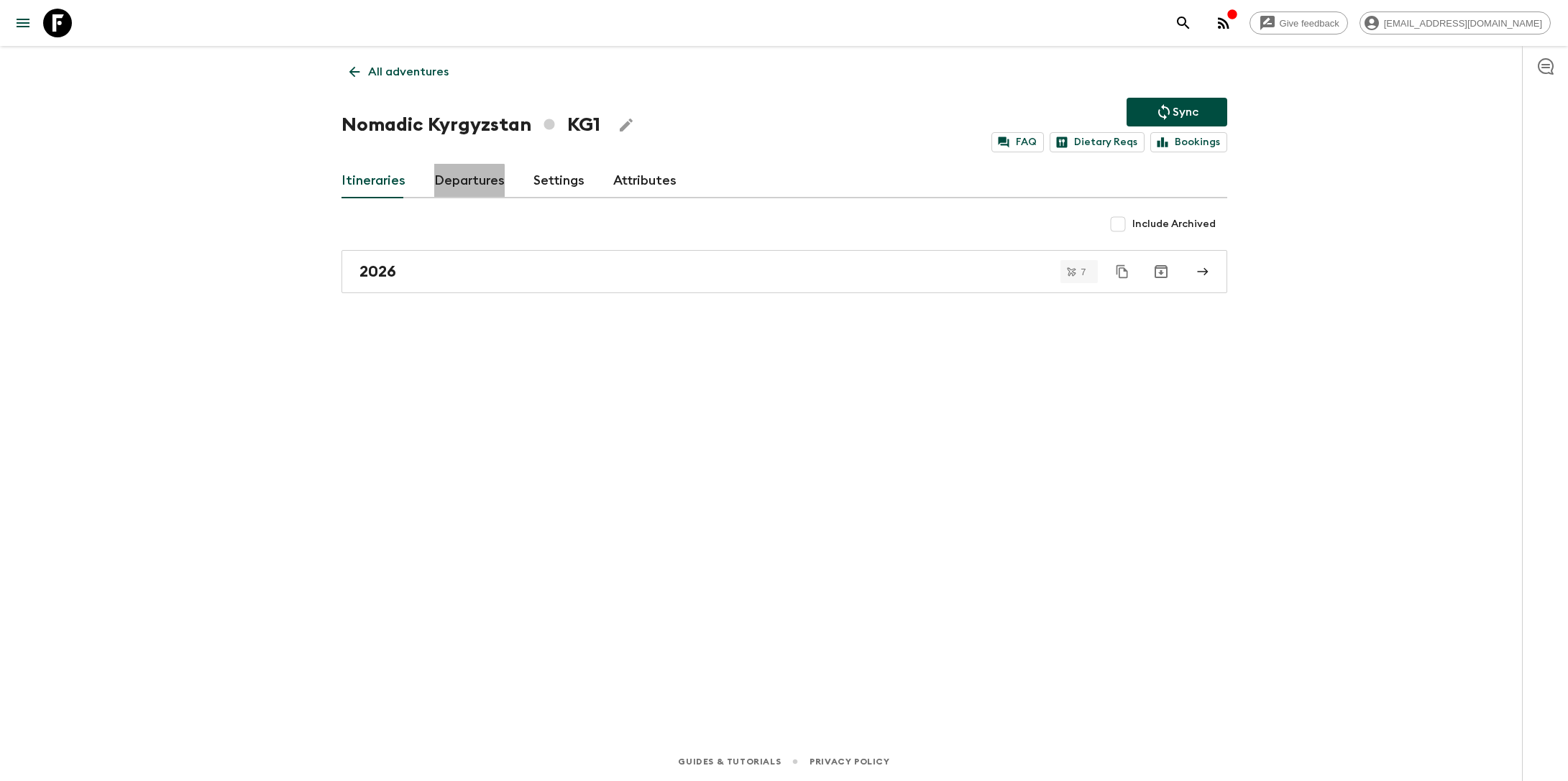
click at [465, 193] on link "Departures" at bounding box center [469, 181] width 70 height 35
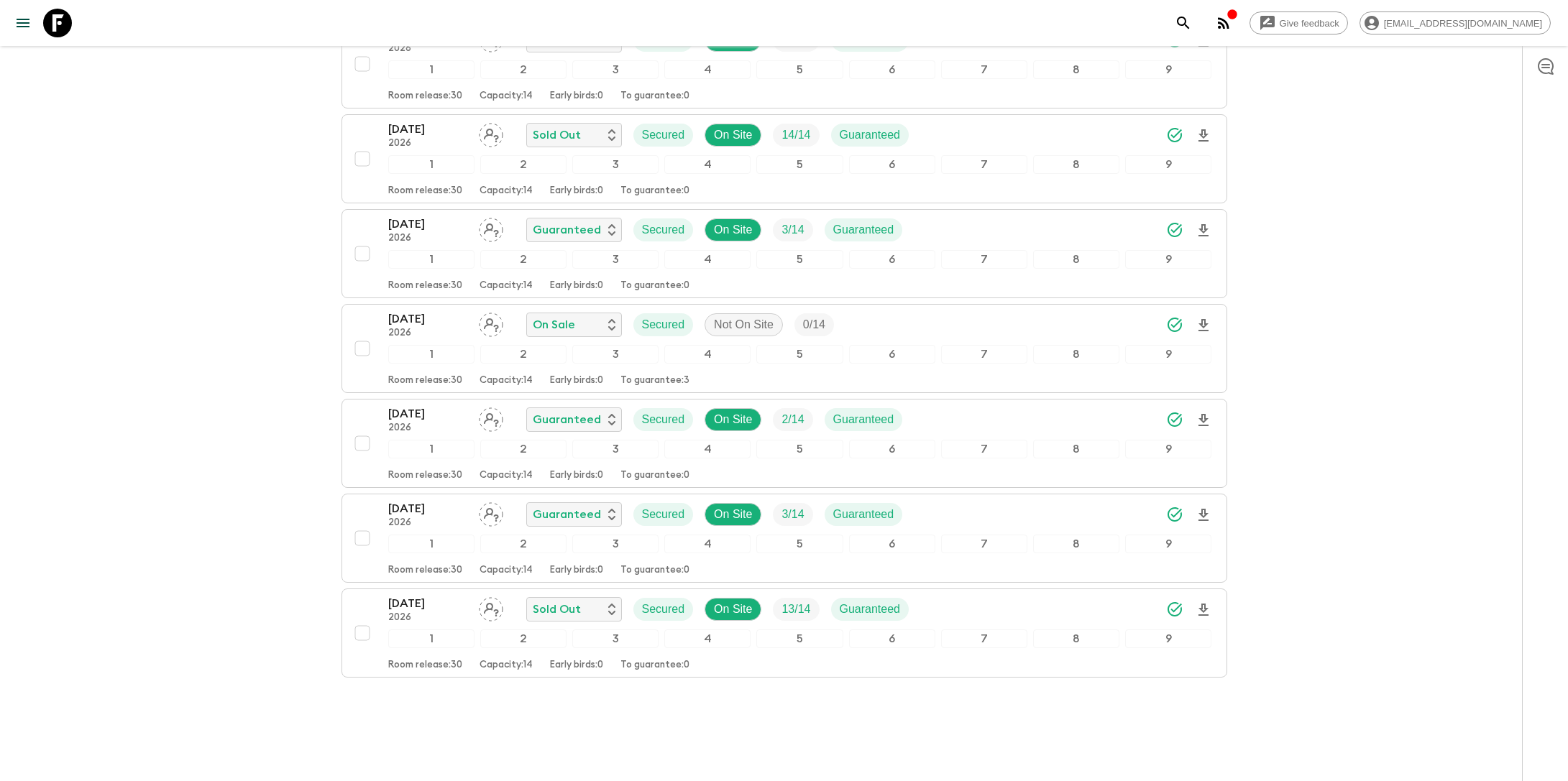
scroll to position [308, 0]
